Goal: Check status: Check status

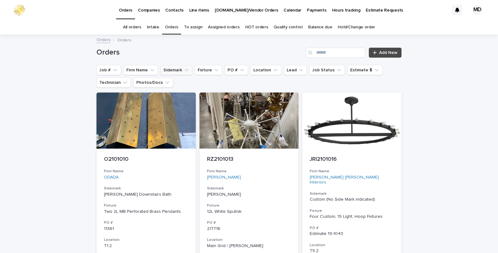
click at [166, 71] on button "Sidemark" at bounding box center [177, 70] width 32 height 10
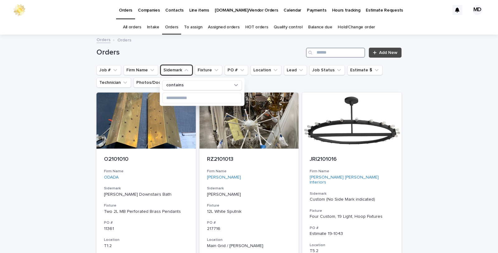
click at [323, 51] on input "Search" at bounding box center [335, 53] width 59 height 10
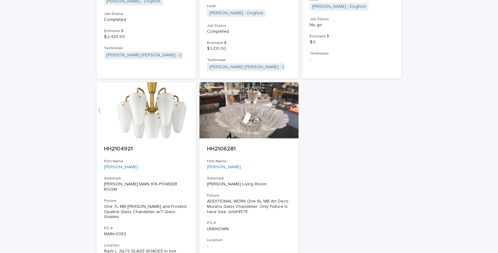
scroll to position [553, 0]
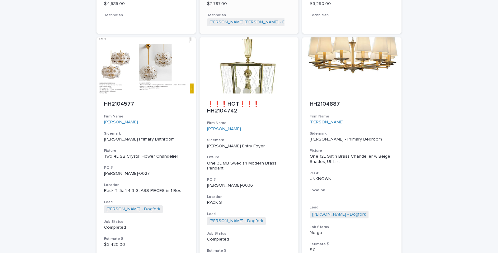
type input "****"
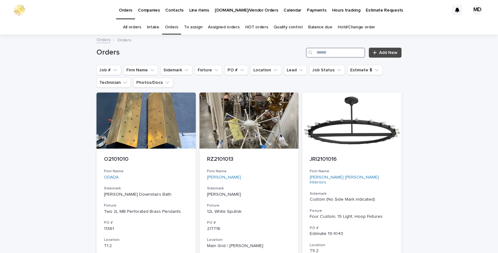
click at [315, 51] on input "Search" at bounding box center [335, 53] width 59 height 10
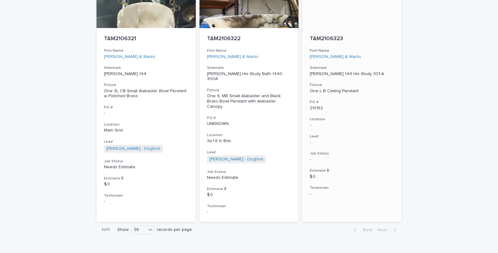
type input "**********"
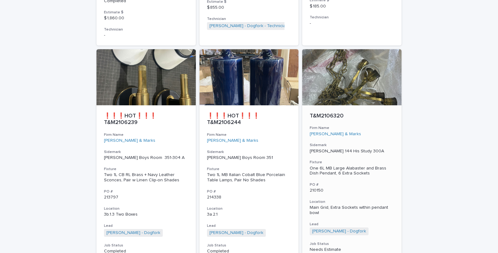
scroll to position [568, 0]
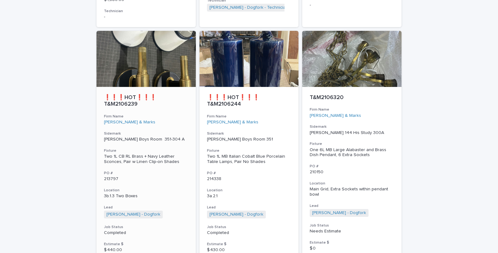
click at [129, 156] on div "Two 1L CB RL Brass + Navy Leather Sconces, Pair w Linen Clip-on Shades" at bounding box center [146, 159] width 84 height 11
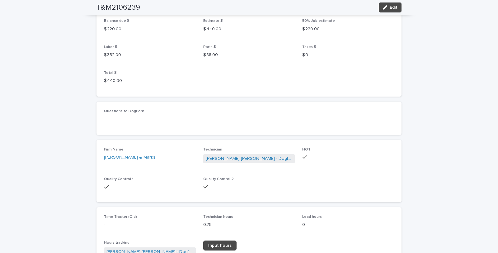
scroll to position [588, 0]
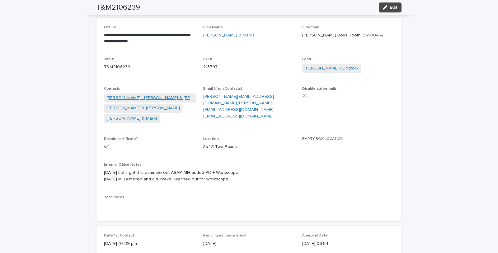
drag, startPoint x: 165, startPoint y: 99, endPoint x: 166, endPoint y: 95, distance: 4.2
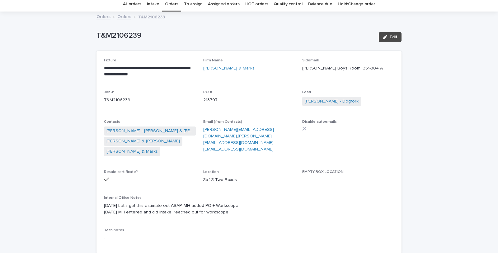
scroll to position [0, 0]
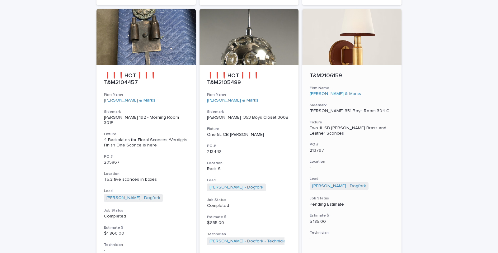
scroll to position [346, 0]
